Goal: Task Accomplishment & Management: Manage account settings

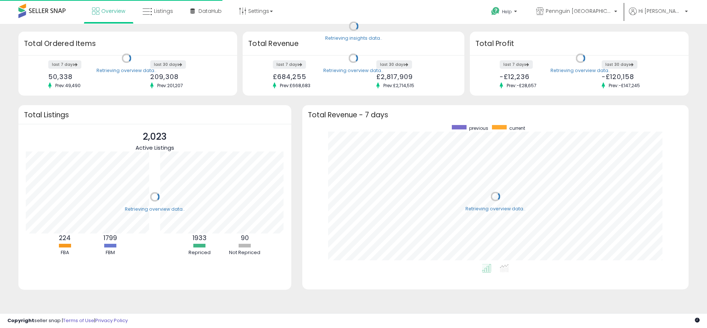
scroll to position [139, 371]
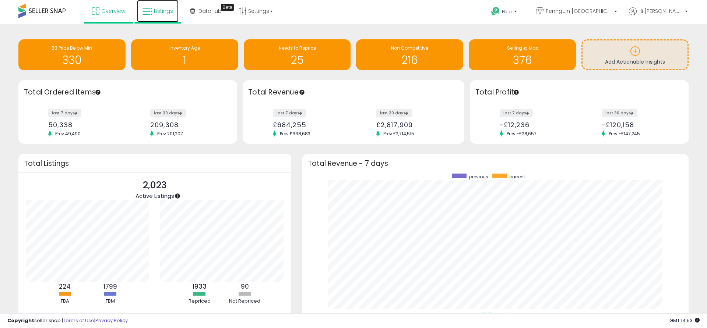
click at [165, 12] on span "Listings" at bounding box center [163, 10] width 19 height 7
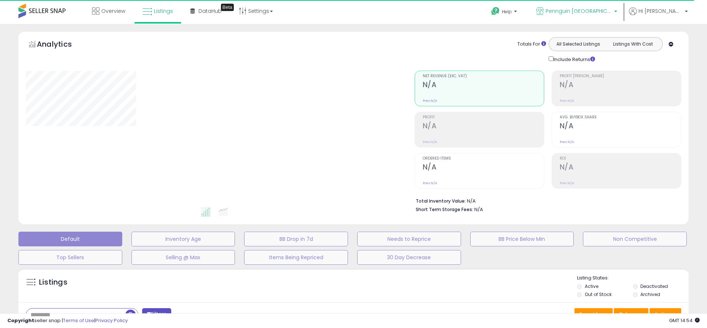
click at [617, 11] on b at bounding box center [615, 13] width 3 height 5
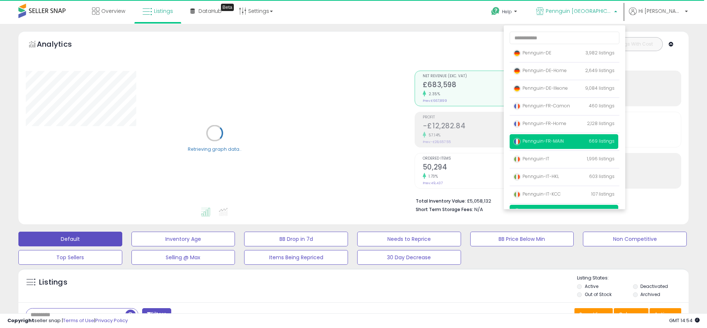
scroll to position [47, 0]
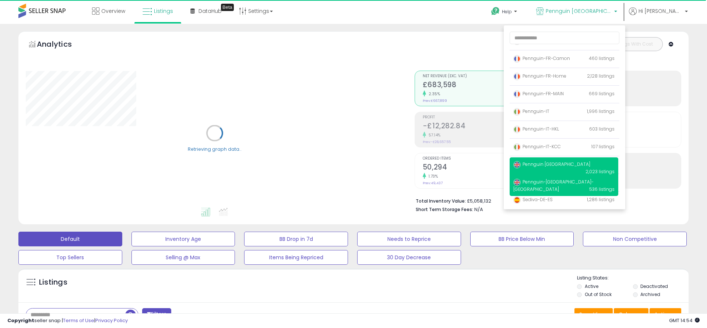
click at [557, 184] on span "Pennguin-[GEOGRAPHIC_DATA]-[GEOGRAPHIC_DATA]" at bounding box center [553, 186] width 80 height 14
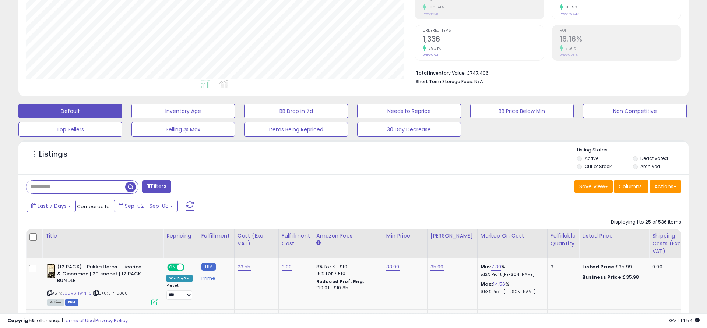
scroll to position [148, 0]
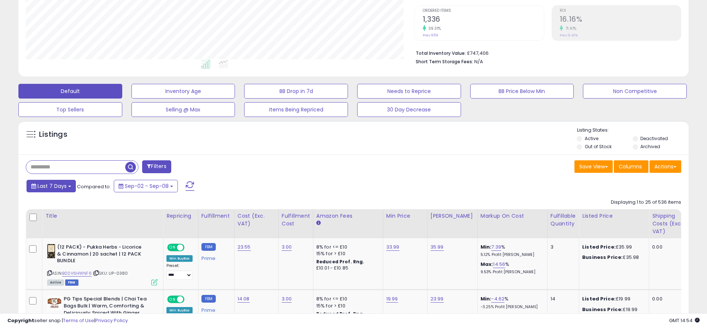
click at [67, 188] on button "Last 7 Days" at bounding box center [50, 186] width 49 height 13
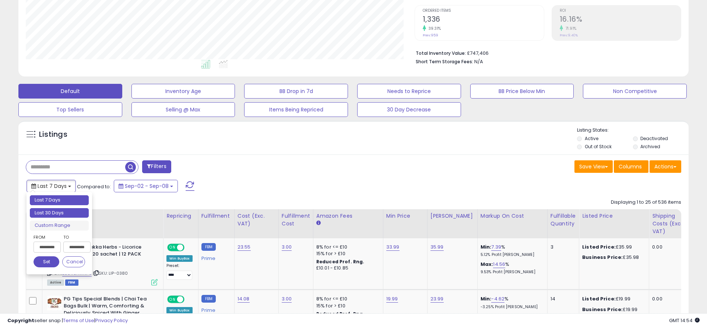
type input "**********"
click at [60, 212] on li "Last 30 Days" at bounding box center [59, 213] width 59 height 10
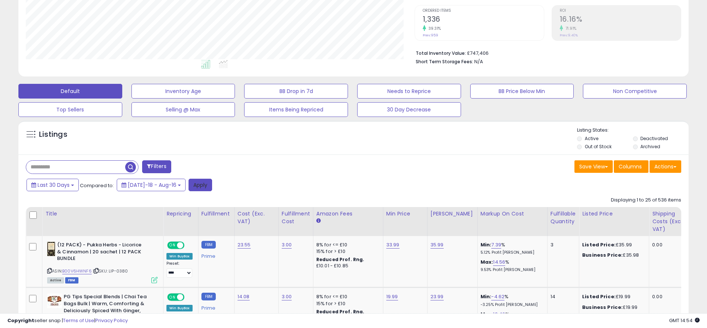
click at [191, 185] on button "Apply" at bounding box center [200, 185] width 24 height 13
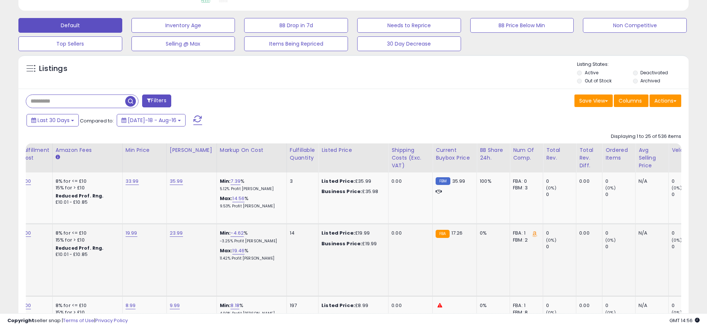
scroll to position [0, 0]
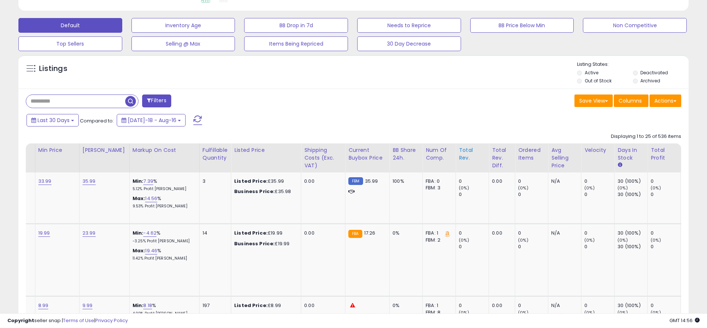
click at [459, 153] on div "Total Rev." at bounding box center [472, 153] width 27 height 15
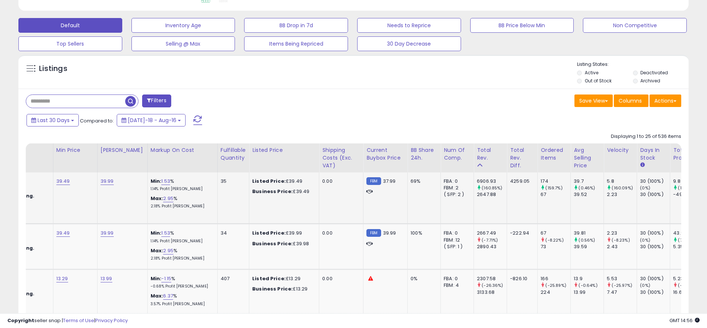
scroll to position [0, 277]
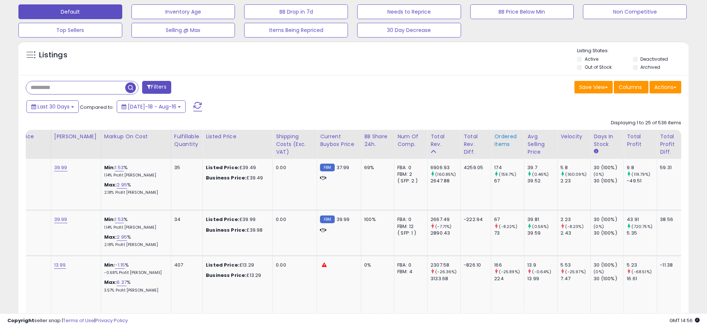
click at [497, 143] on div "Ordered Items" at bounding box center [507, 140] width 27 height 15
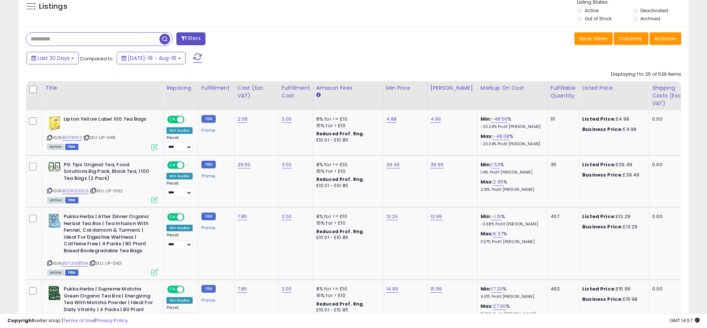
click at [89, 38] on input "text" at bounding box center [92, 39] width 133 height 13
paste input "**********"
type input "**********"
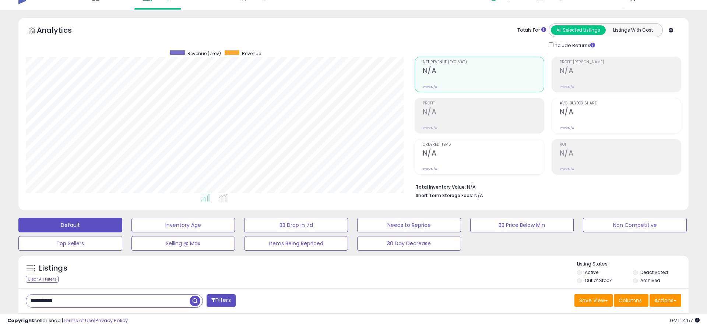
scroll to position [0, 0]
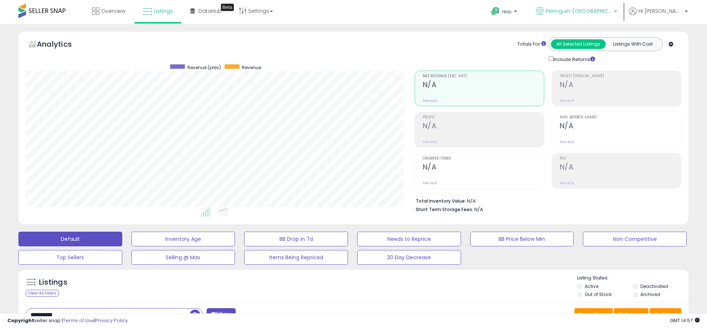
click at [617, 11] on p "Pennguin-[GEOGRAPHIC_DATA]-[GEOGRAPHIC_DATA]" at bounding box center [576, 11] width 81 height 9
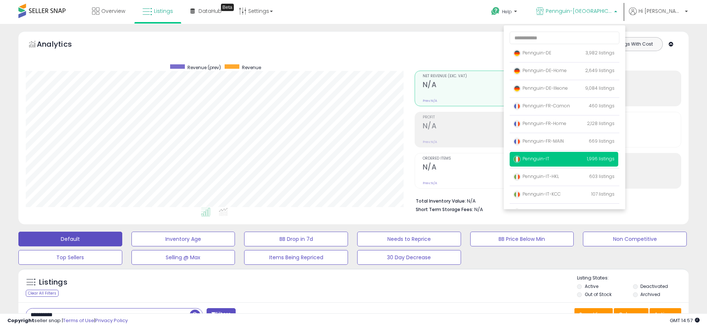
scroll to position [47, 0]
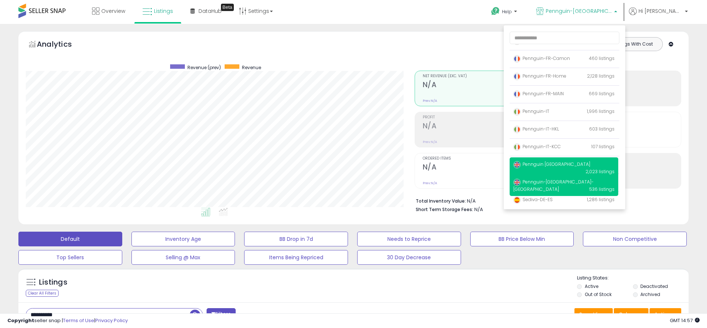
click at [556, 162] on span "Pennguin [GEOGRAPHIC_DATA]" at bounding box center [551, 164] width 77 height 6
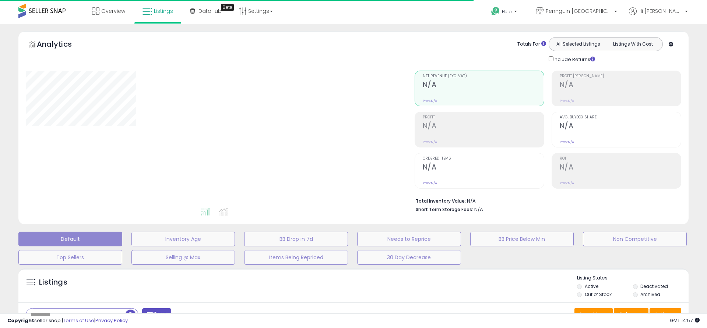
type input "**********"
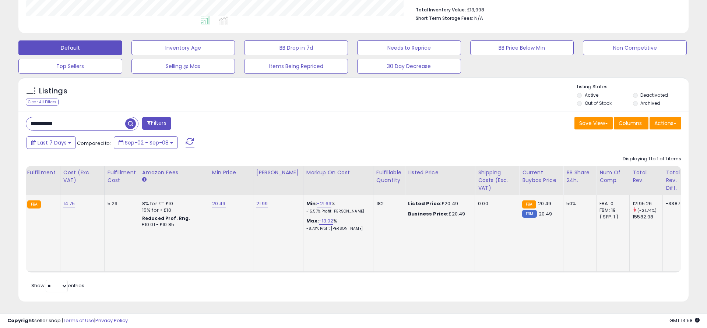
scroll to position [0, 170]
